Goal: Task Accomplishment & Management: Manage account settings

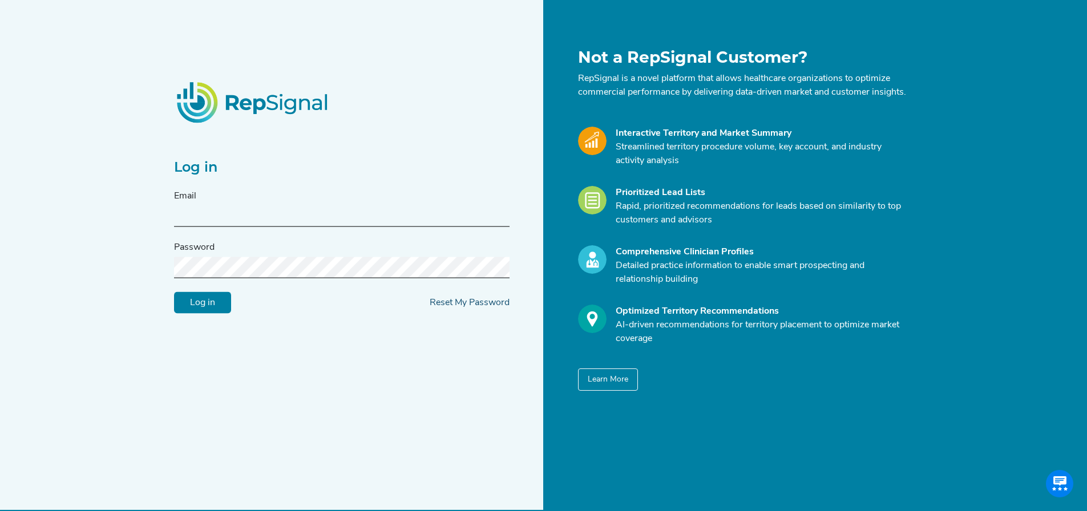
click at [484, 308] on link "Reset My Password" at bounding box center [470, 302] width 80 height 9
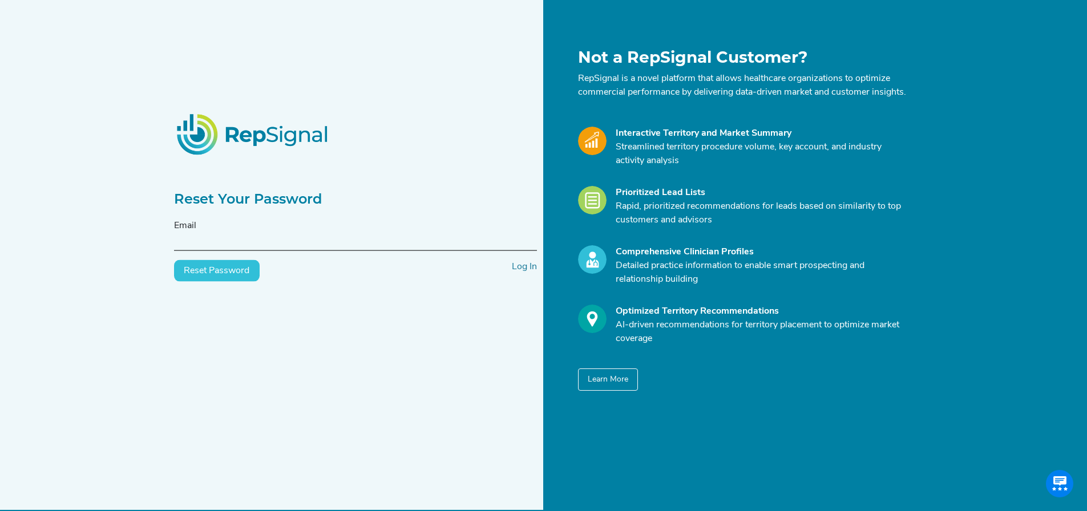
click at [255, 235] on div "Email" at bounding box center [355, 235] width 363 height 32
click at [255, 241] on input "text" at bounding box center [355, 240] width 363 height 21
type input "[EMAIL_ADDRESS][PERSON_NAME][DOMAIN_NAME]"
click at [208, 276] on button "Reset Password" at bounding box center [217, 271] width 86 height 22
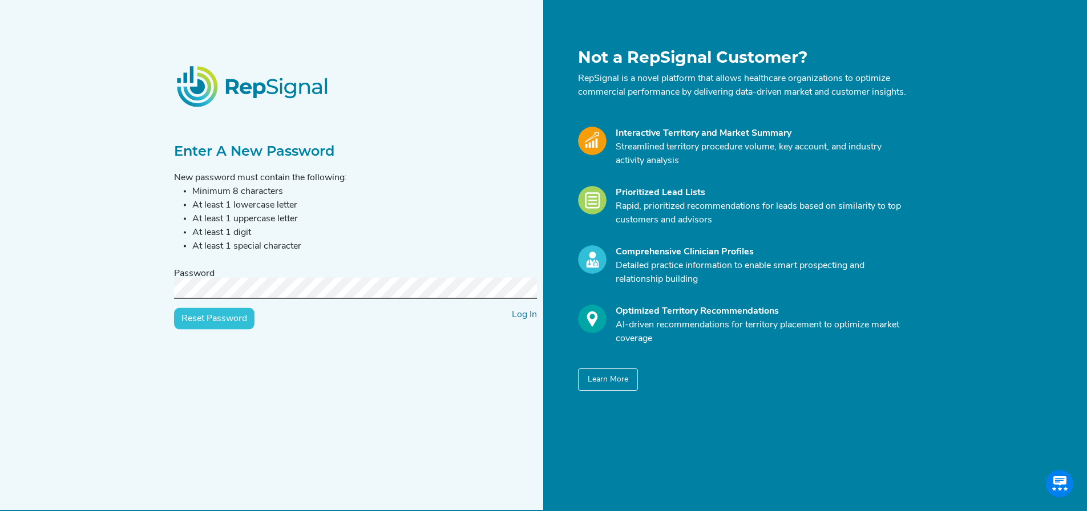
click at [232, 320] on input "Reset Password" at bounding box center [214, 319] width 80 height 22
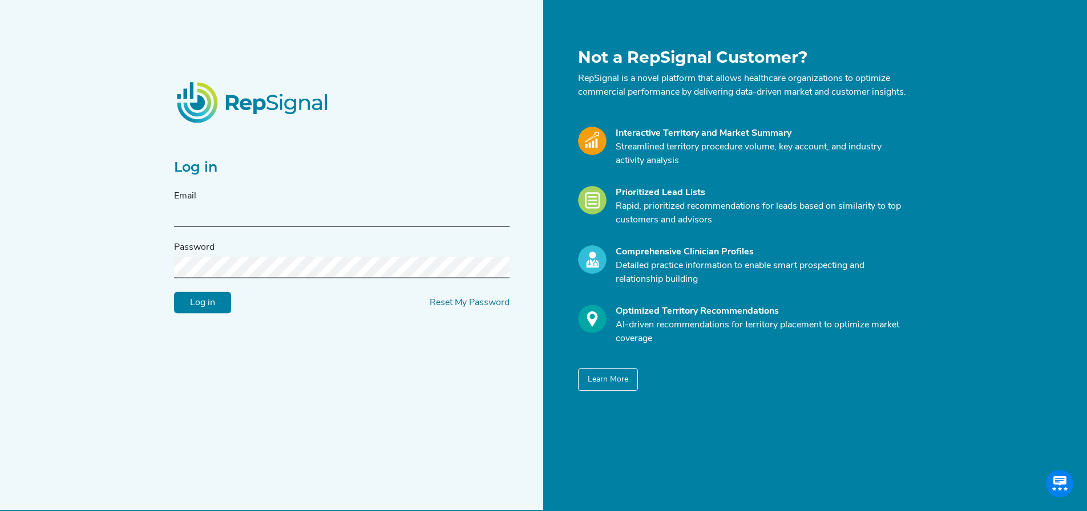
click at [247, 221] on input "text" at bounding box center [342, 216] width 336 height 21
type input "[EMAIL_ADDRESS][PERSON_NAME][DOMAIN_NAME]"
click at [205, 309] on input "Log in" at bounding box center [202, 303] width 57 height 22
